Goal: Task Accomplishment & Management: Manage account settings

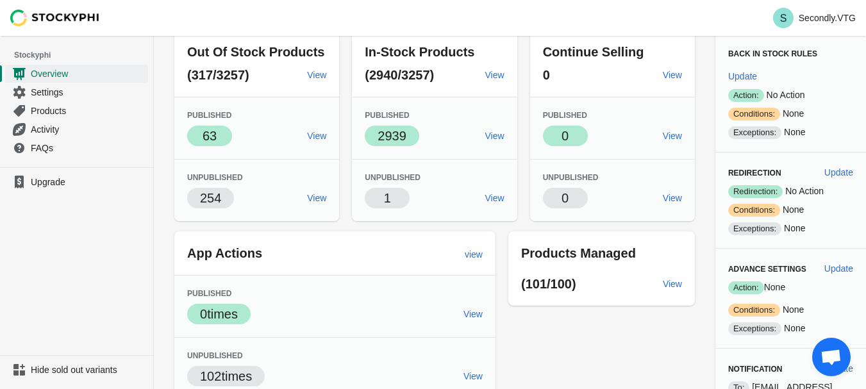
scroll to position [52, 0]
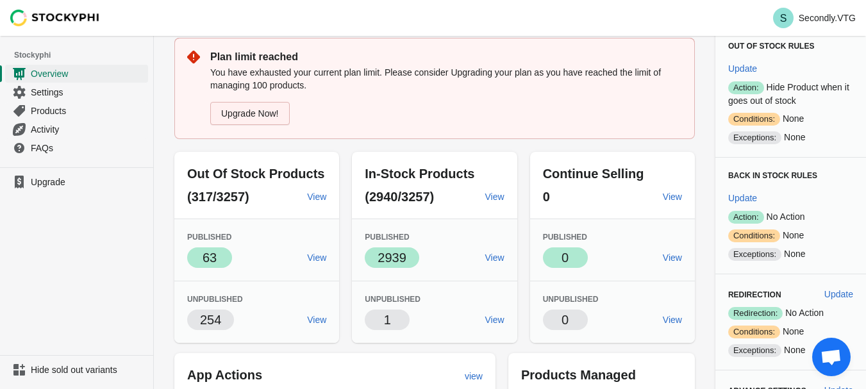
click at [276, 115] on link "Upgrade Now!" at bounding box center [249, 113] width 79 height 23
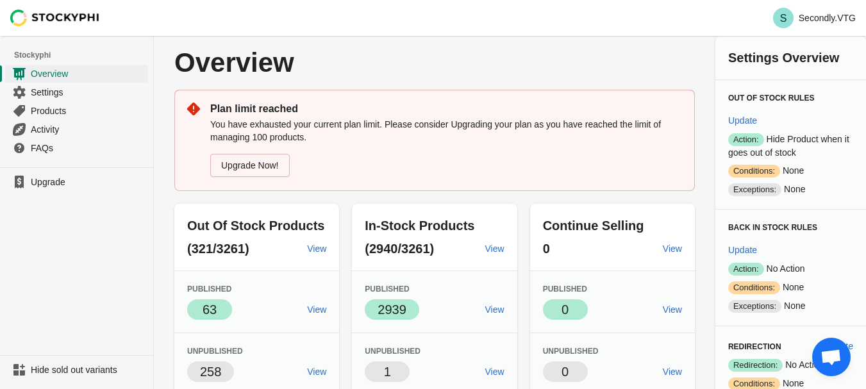
scroll to position [64, 0]
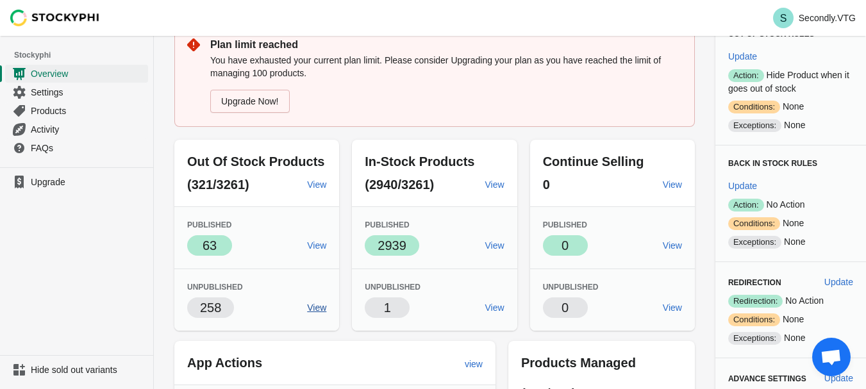
click at [315, 306] on span "View" at bounding box center [316, 307] width 19 height 10
click at [305, 244] on link "View" at bounding box center [316, 245] width 29 height 23
